Goal: Task Accomplishment & Management: Use online tool/utility

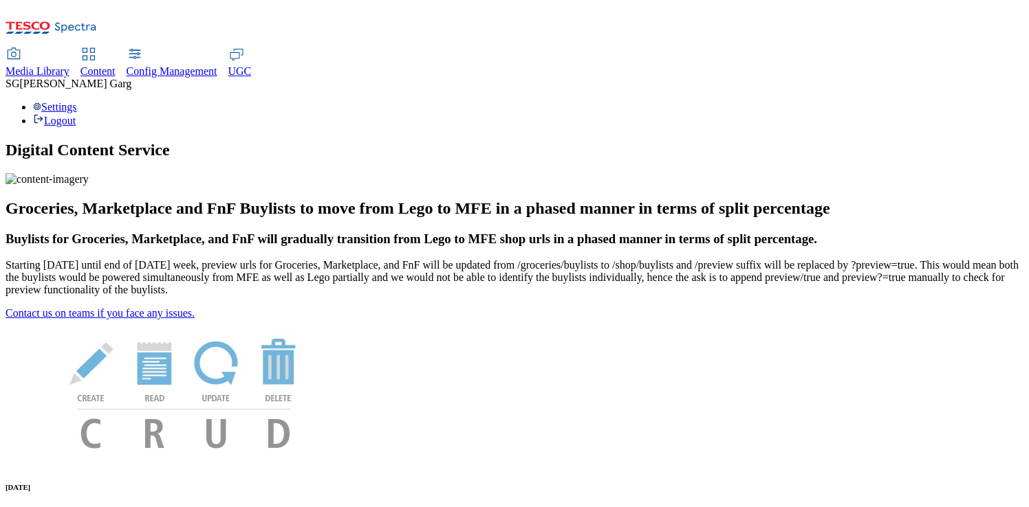
click at [116, 65] on span "Content" at bounding box center [97, 71] width 35 height 12
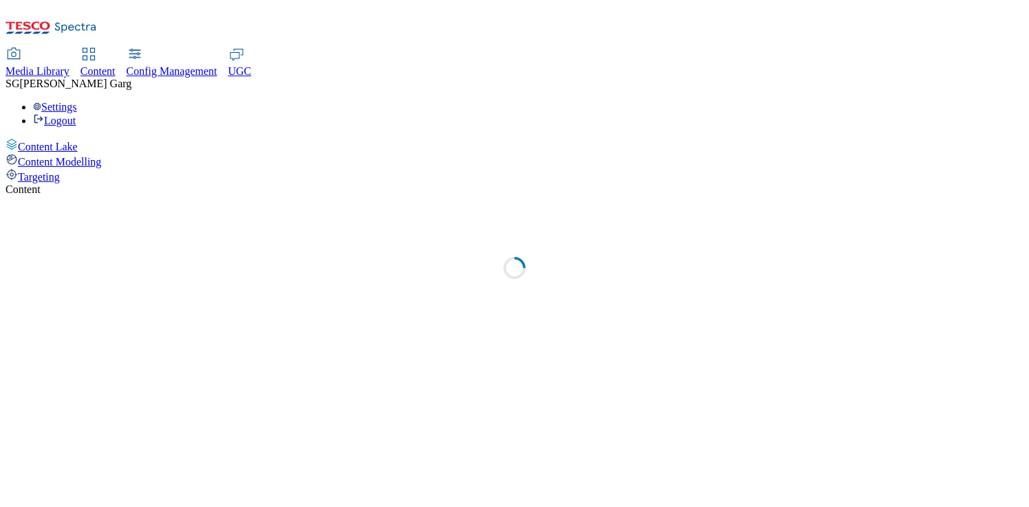
select select "group-comms"
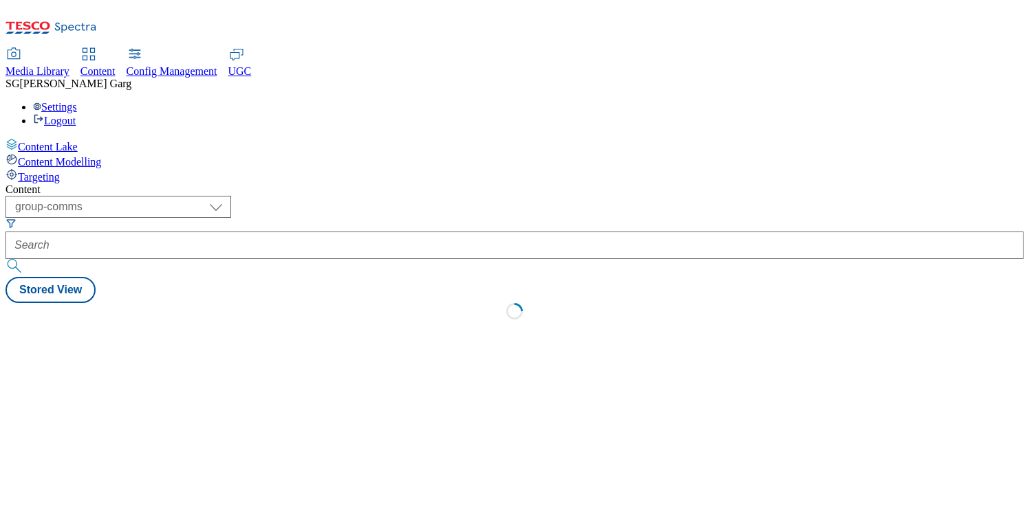
click at [90, 168] on div "Targeting" at bounding box center [515, 175] width 1018 height 15
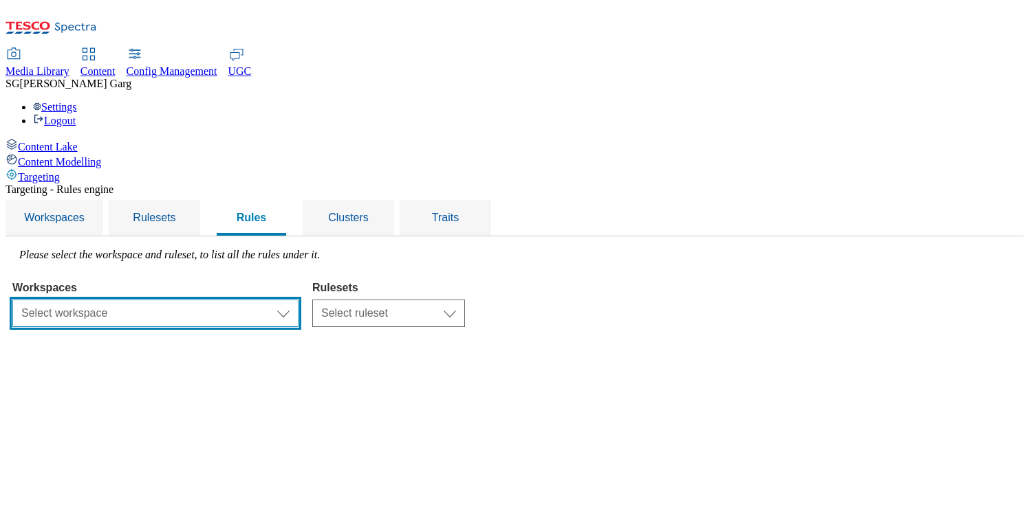
click at [298, 300] on select "Select workspace Test Targeting_28th_August_Sanity test 20th march Test_Sanity_…" at bounding box center [155, 314] width 286 height 28
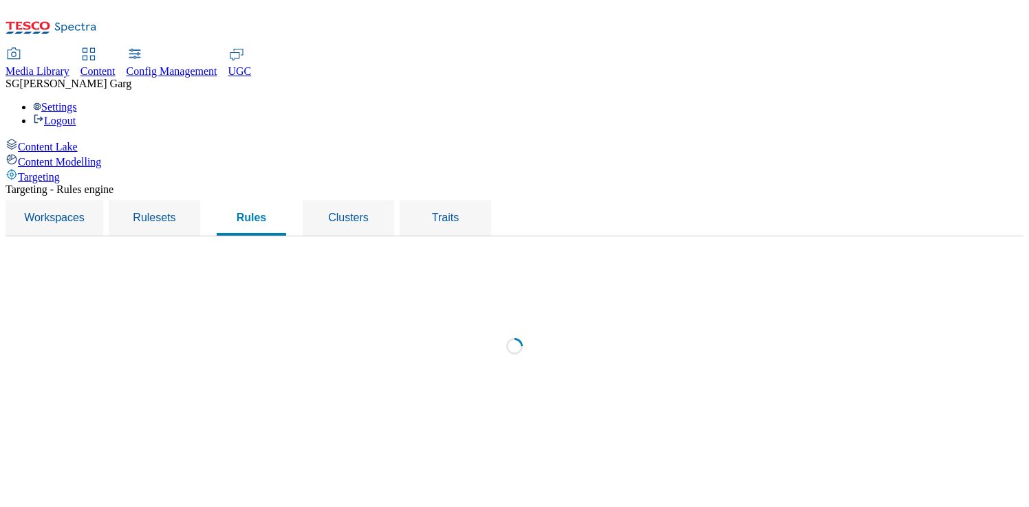
select select "f510054f-adaa-4692-b570-80fa3897127a"
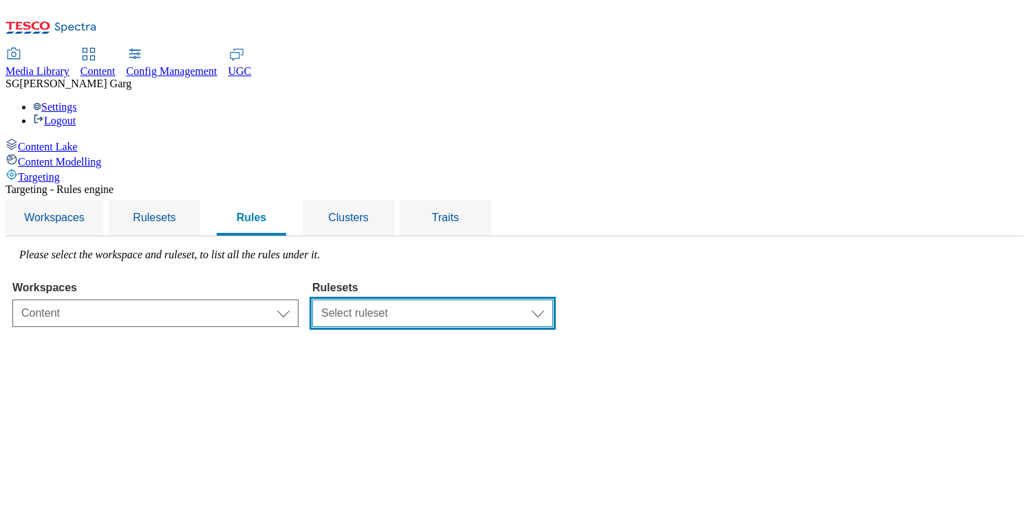
click at [553, 300] on select "Select ruleset CZ TEST HU ROI SK UK clubcard-roi clubcard-website customer-enga…" at bounding box center [432, 314] width 241 height 28
click at [485, 300] on select "Select ruleset CZ TEST HU ROI SK UK clubcard-roi clubcard-website customer-enga…" at bounding box center [432, 314] width 241 height 28
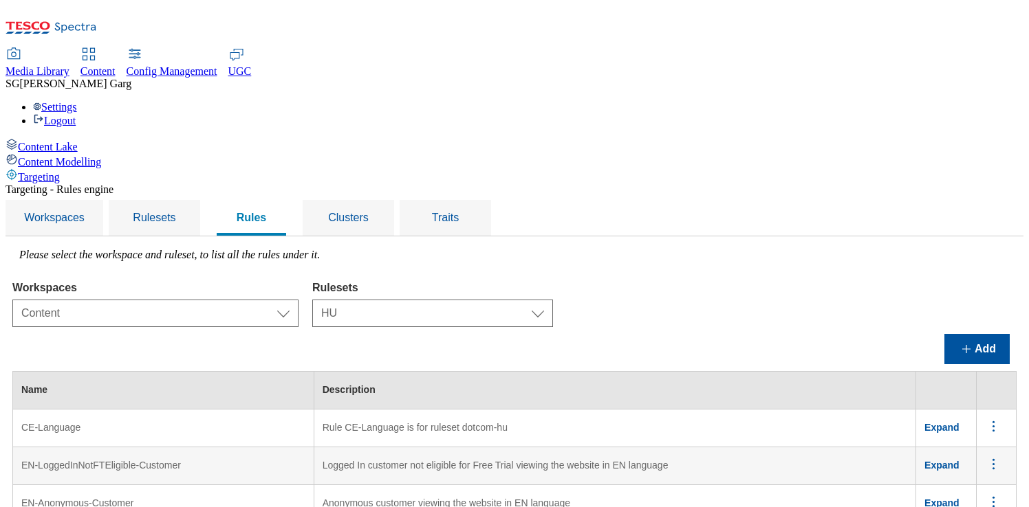
scroll to position [843, 0]
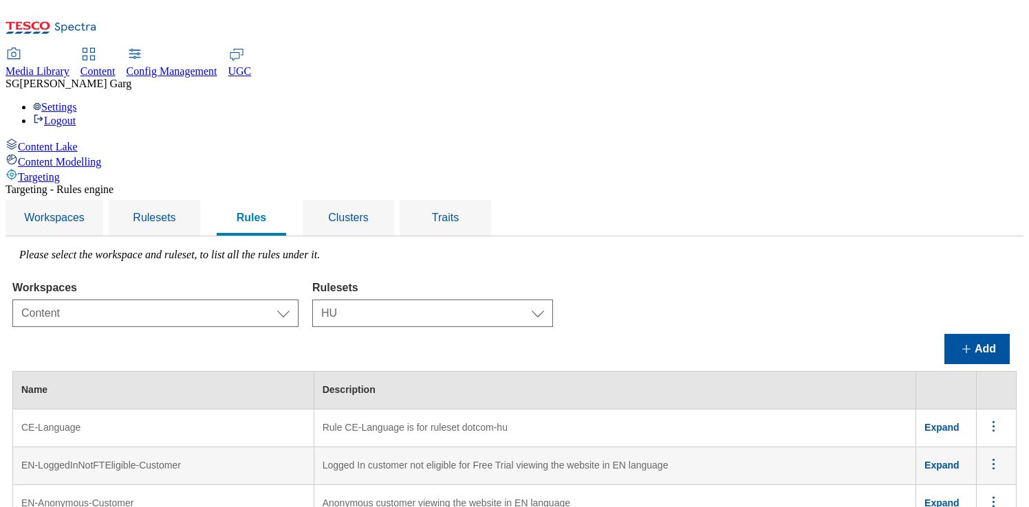
click at [531, 300] on select "Select ruleset CZ TEST HU ROI SK UK clubcard-roi clubcard-website customer-enga…" at bounding box center [432, 314] width 241 height 28
select select "5113db17-1b35-4e50-beac-5f3c7afeb8da"
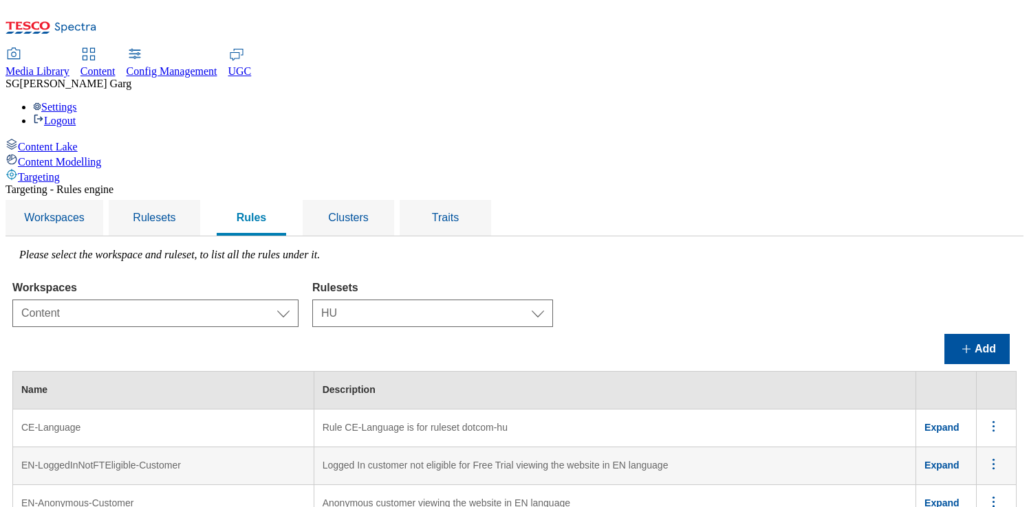
click at [485, 300] on select "Select ruleset CZ TEST HU ROI SK UK clubcard-roi clubcard-website customer-enga…" at bounding box center [432, 314] width 241 height 28
click at [954, 498] on span "Expand" at bounding box center [941, 503] width 35 height 11
